Goal: Find specific page/section: Find specific page/section

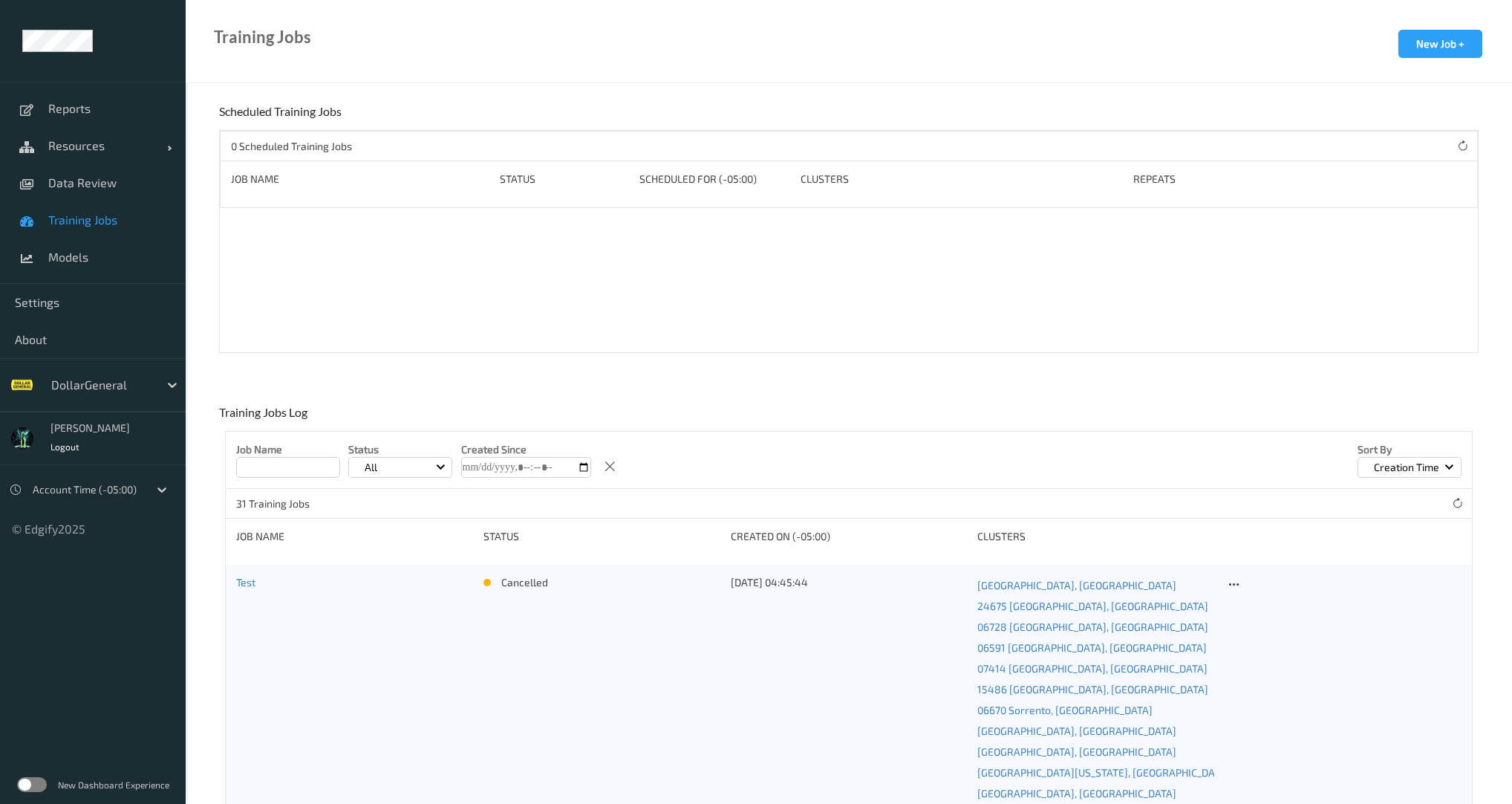
click at [62, 223] on span "Training Jobs" at bounding box center [109, 220] width 123 height 15
click at [67, 257] on span "Models" at bounding box center [109, 257] width 123 height 15
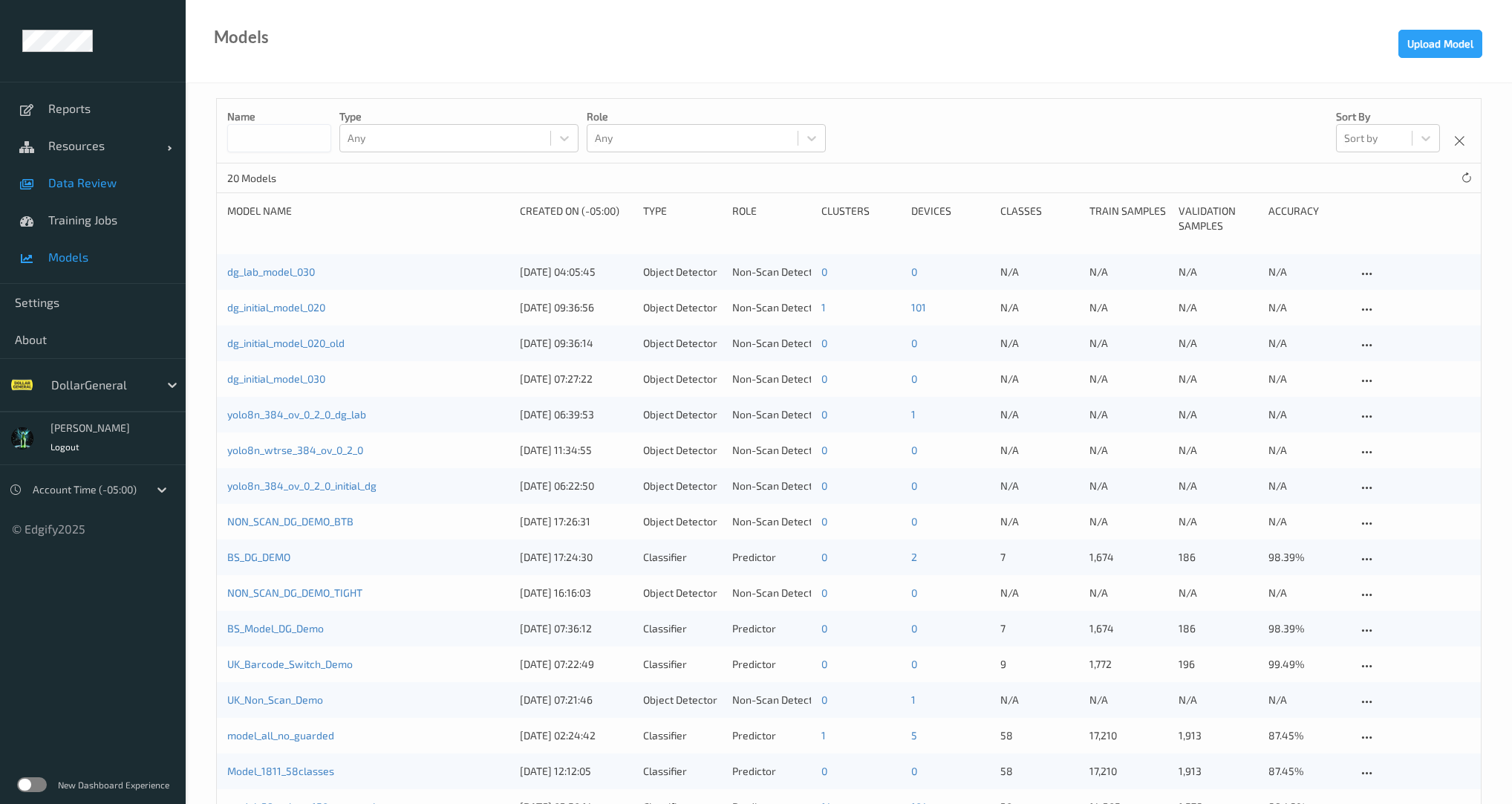
click at [92, 181] on span "Data Review" at bounding box center [109, 182] width 123 height 15
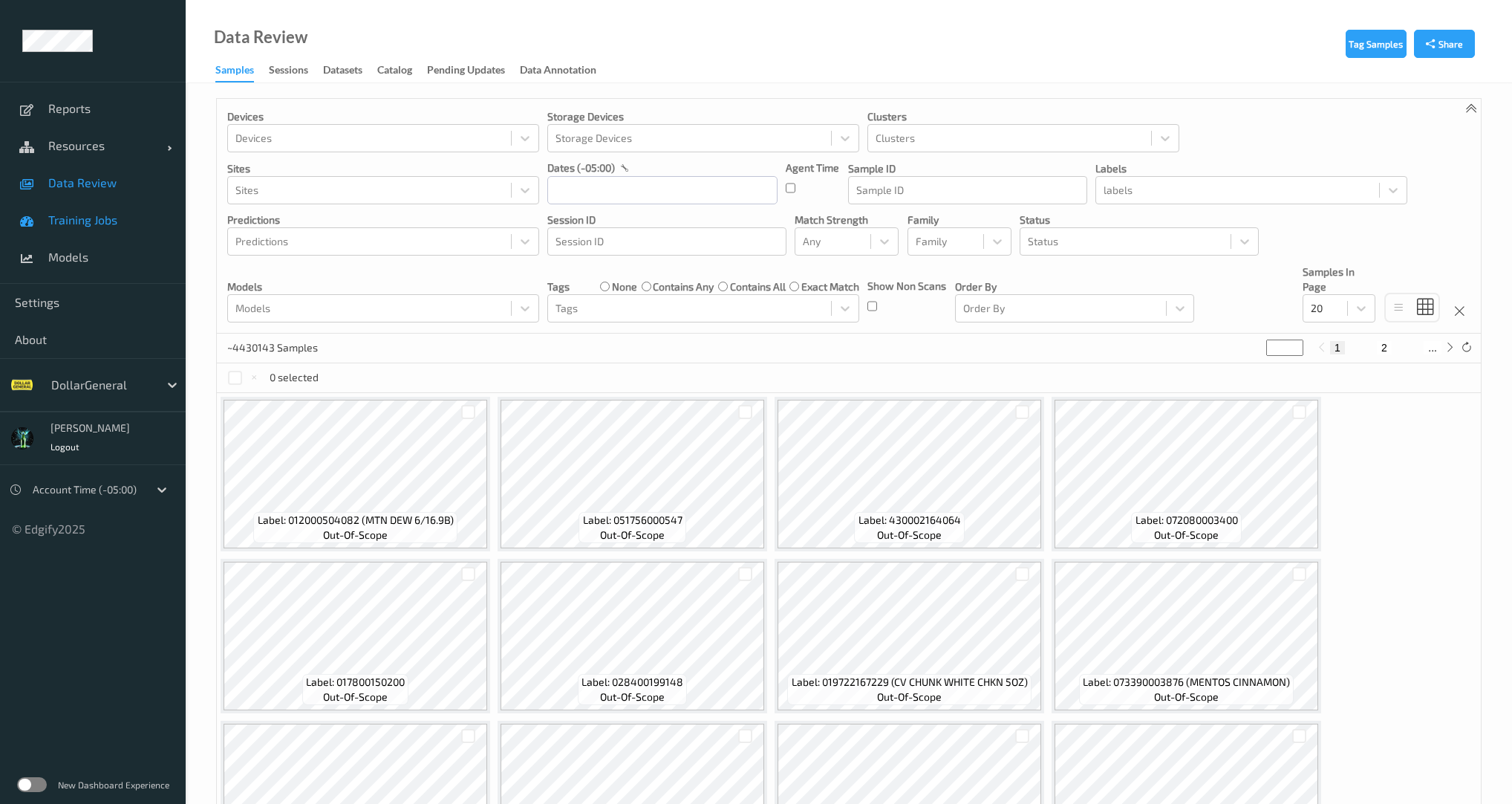
click at [92, 224] on span "Training Jobs" at bounding box center [109, 220] width 123 height 15
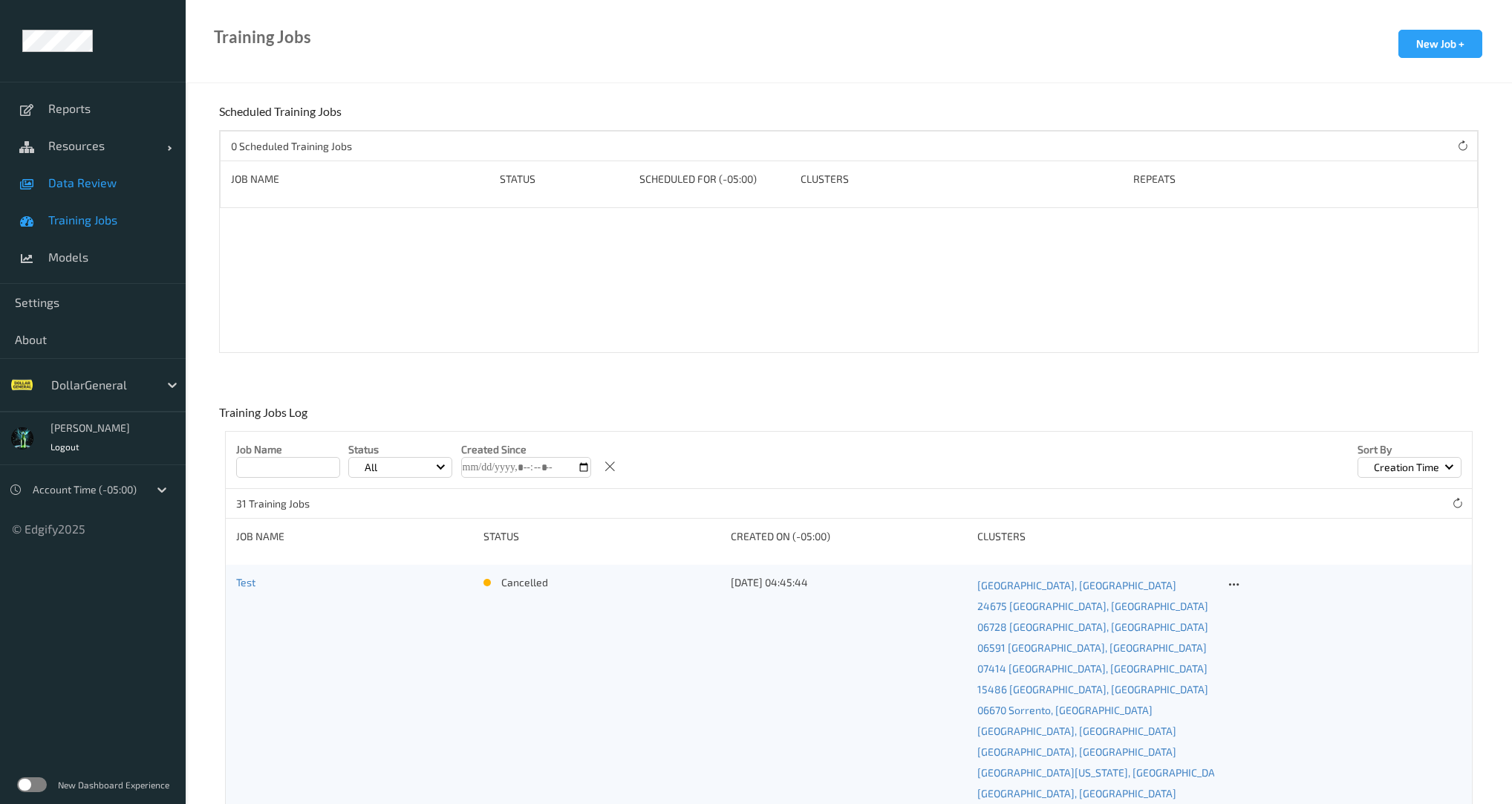
drag, startPoint x: 94, startPoint y: 187, endPoint x: 119, endPoint y: 169, distance: 30.8
click at [94, 187] on span "Data Review" at bounding box center [109, 182] width 123 height 15
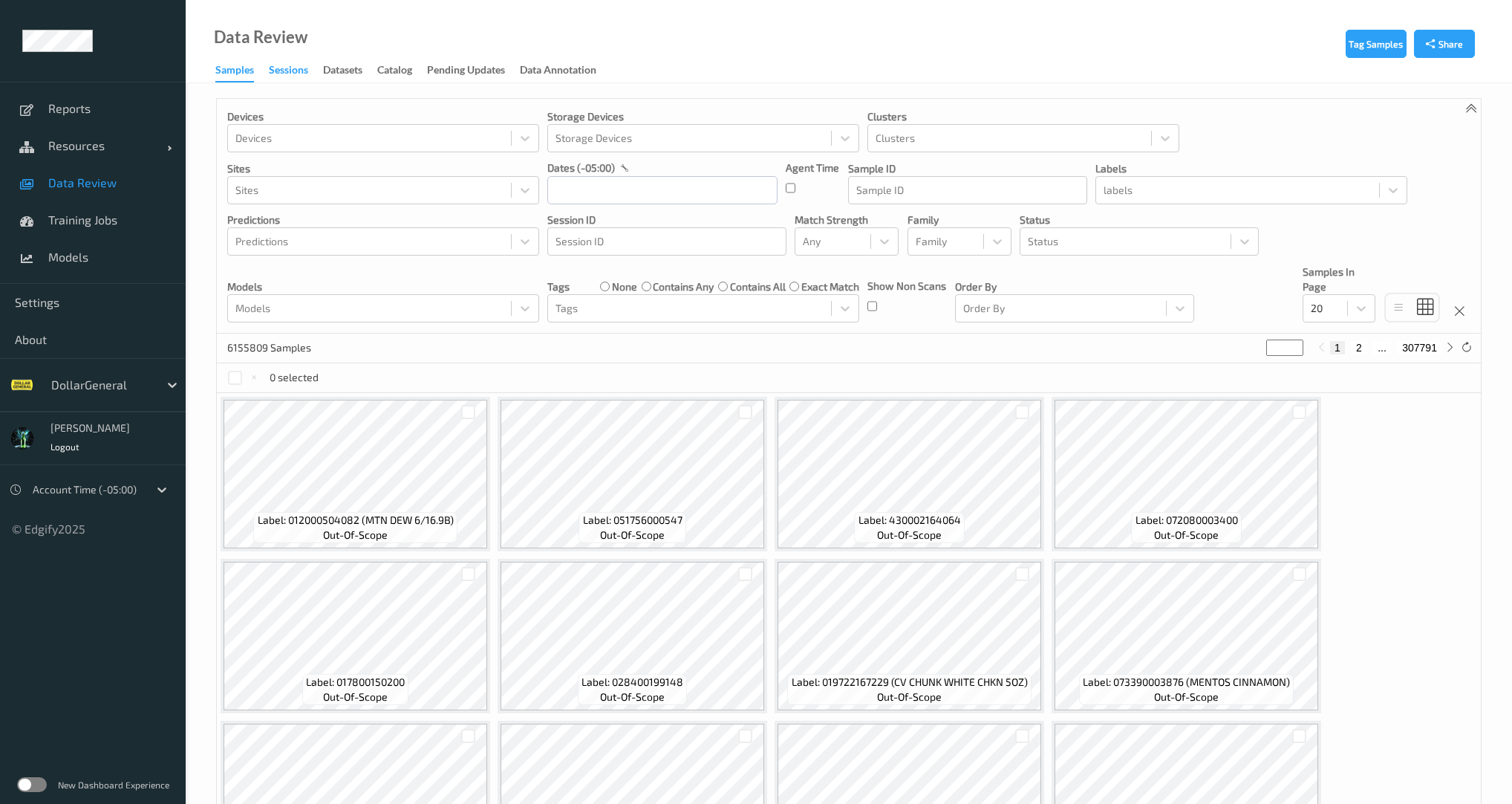
click at [284, 77] on div "Sessions" at bounding box center [288, 72] width 39 height 19
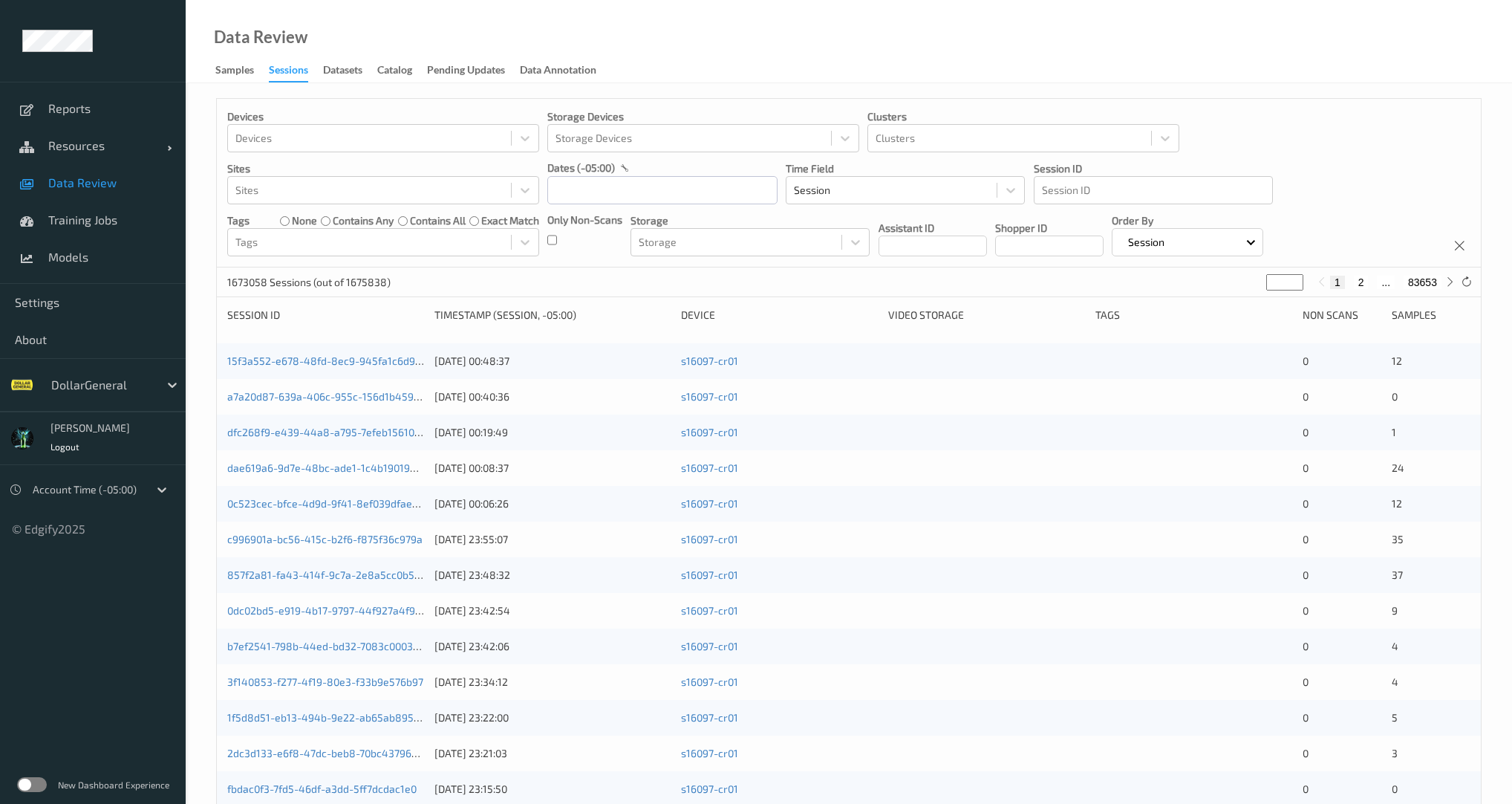
click at [559, 240] on div "Only Non-Scans" at bounding box center [584, 234] width 75 height 44
click at [546, 242] on div "Devices Devices Storage Devices Storage Devices Clusters Clusters Sites Sites d…" at bounding box center [848, 183] width 1264 height 169
click at [596, 187] on input "text" at bounding box center [662, 190] width 230 height 29
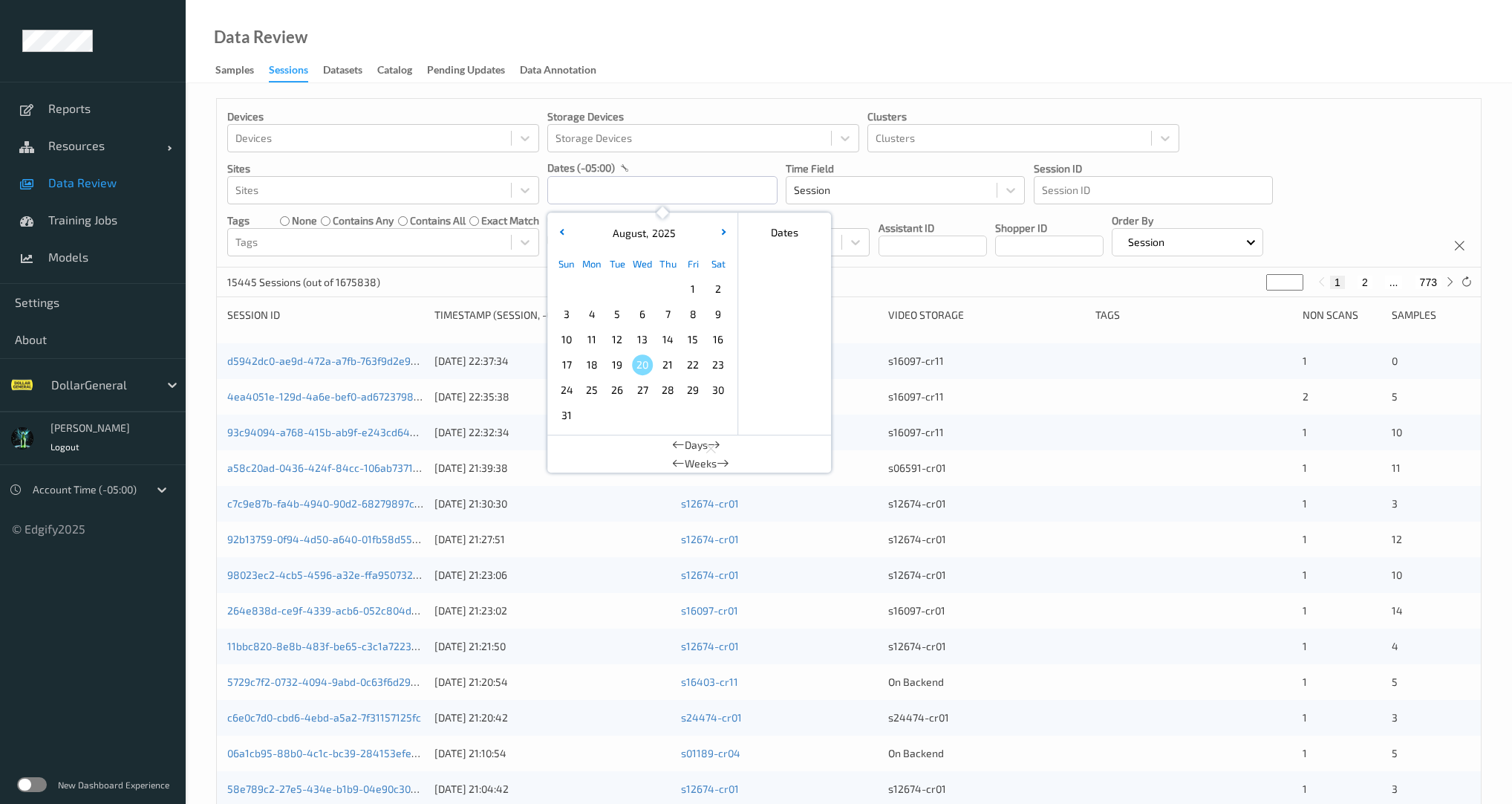
click at [589, 314] on span "4" at bounding box center [592, 314] width 21 height 21
click at [562, 333] on span "10" at bounding box center [566, 339] width 21 height 21
type input "[DATE] 00:00 -> [DATE] 23:59"
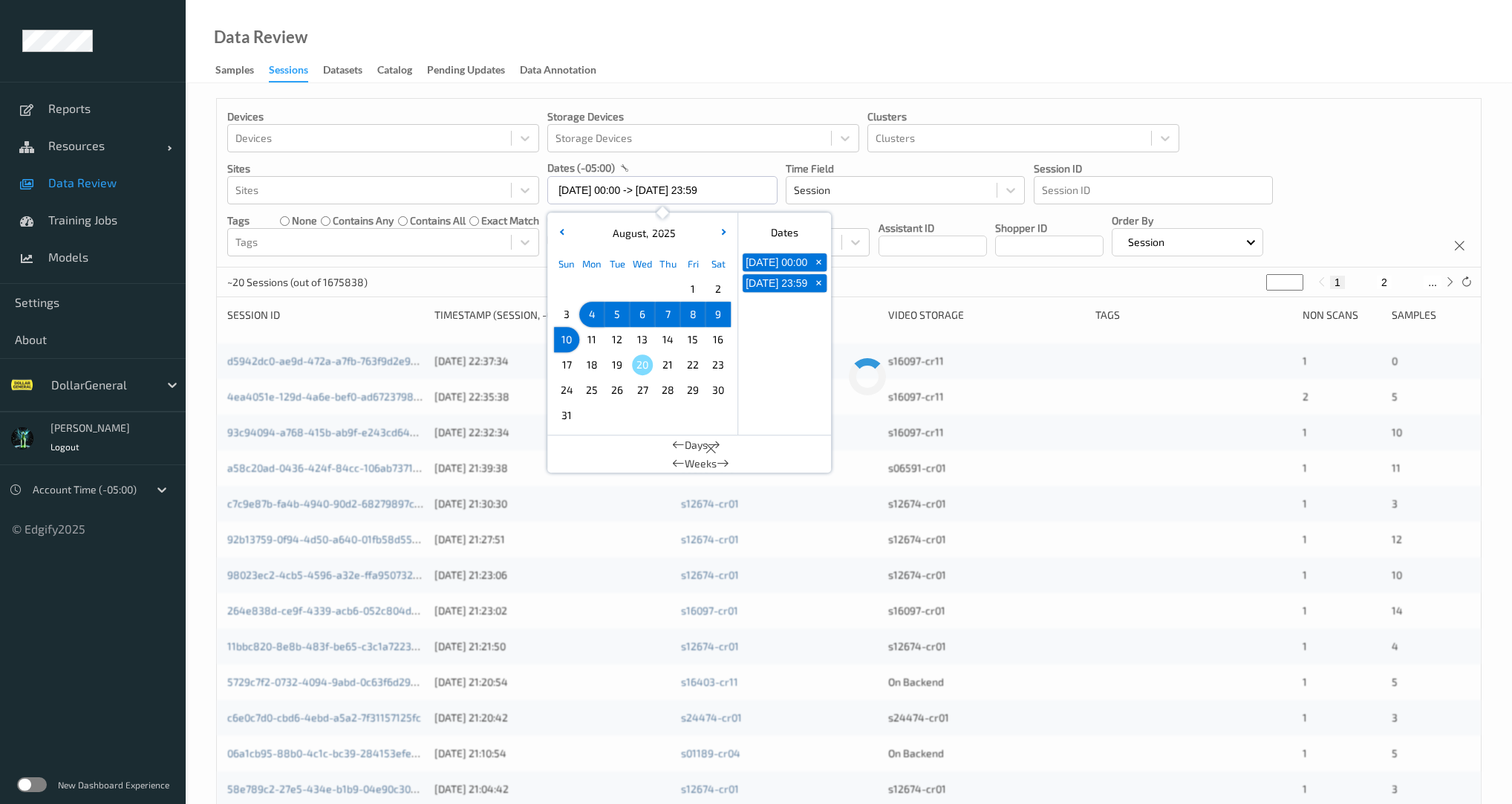
click at [508, 258] on div "Devices Devices Storage Devices Storage Devices Clusters Clusters Sites Sites d…" at bounding box center [848, 183] width 1264 height 169
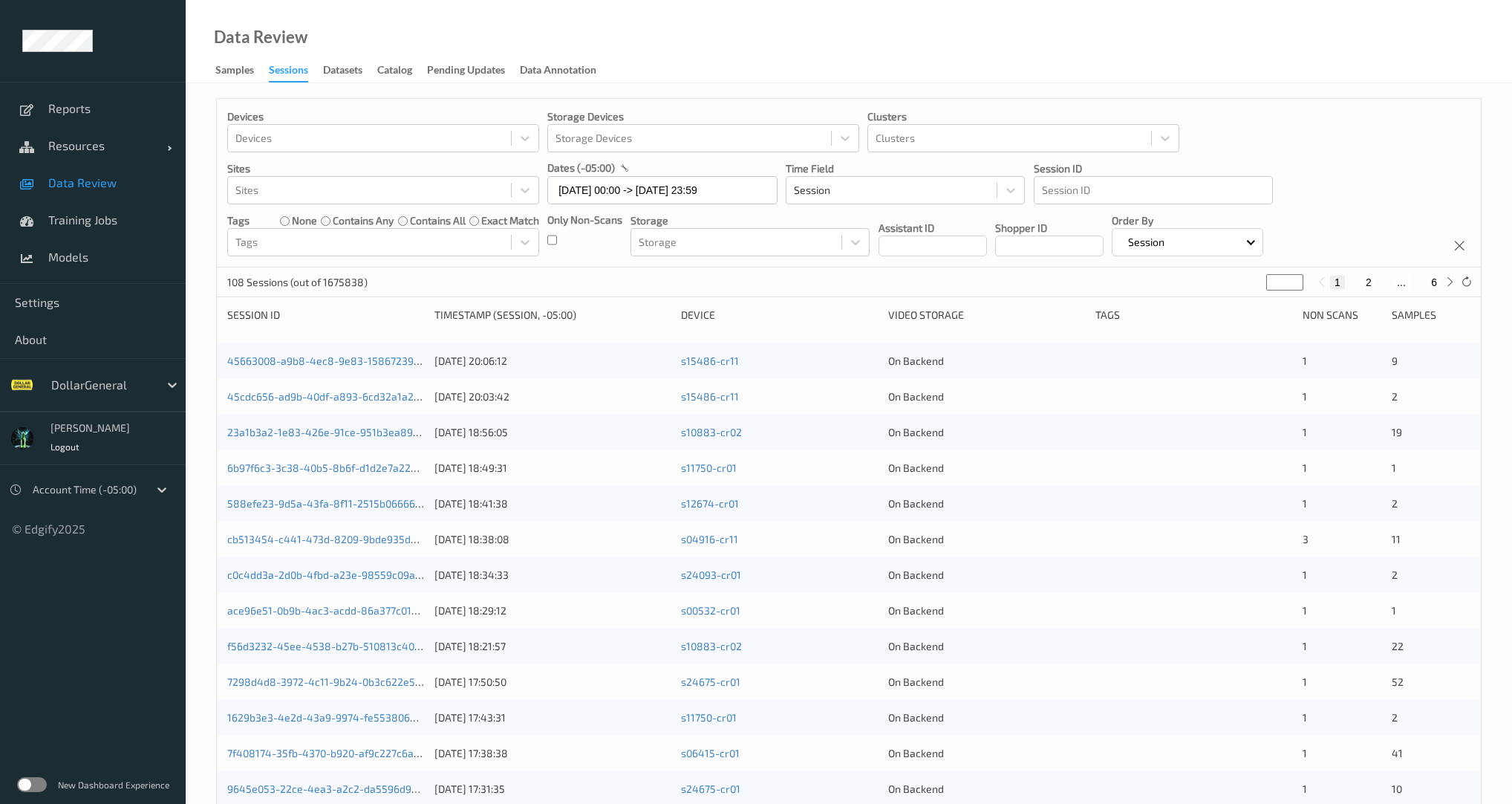
click at [559, 240] on div "Only Non-Scans" at bounding box center [584, 234] width 75 height 44
